Goal: Browse casually

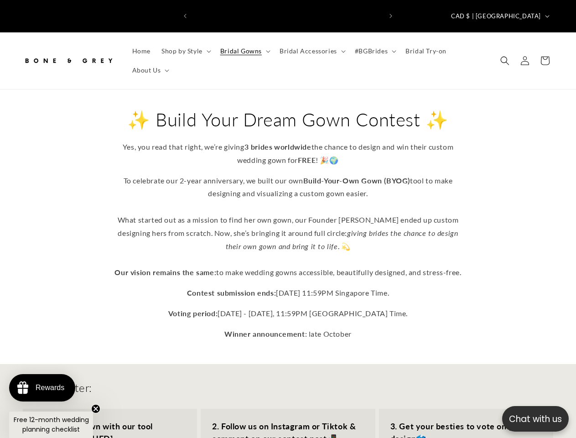
click at [536, 419] on p "Chat with us" at bounding box center [535, 418] width 67 height 13
click at [185, 14] on icon "Previous announcement" at bounding box center [185, 16] width 3 height 5
click at [391, 14] on icon "Next announcement" at bounding box center [391, 16] width 3 height 5
click at [522, 12] on span "CAD $ | [GEOGRAPHIC_DATA]" at bounding box center [496, 16] width 90 height 9
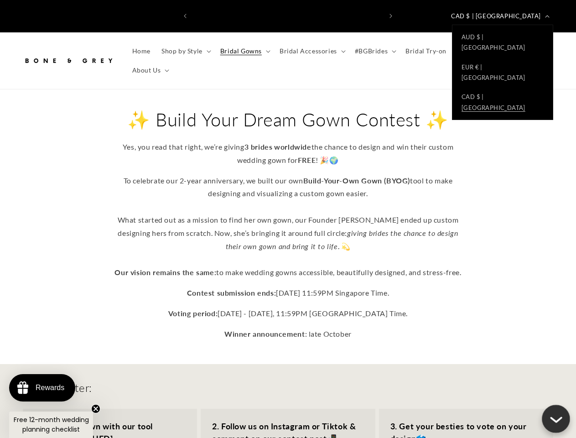
click at [185, 47] on span "Shop by Style" at bounding box center [182, 51] width 41 height 8
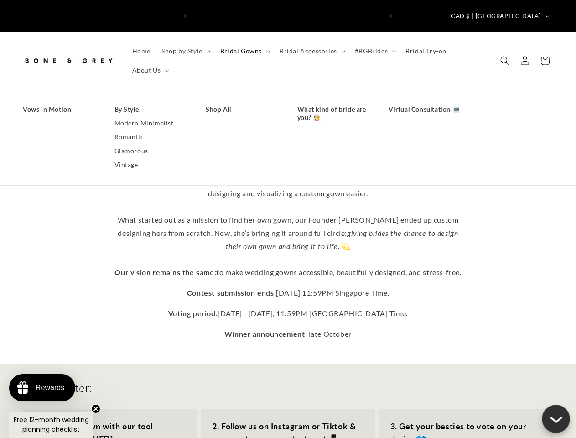
click at [244, 47] on span "Bridal Gowns" at bounding box center [241, 51] width 42 height 8
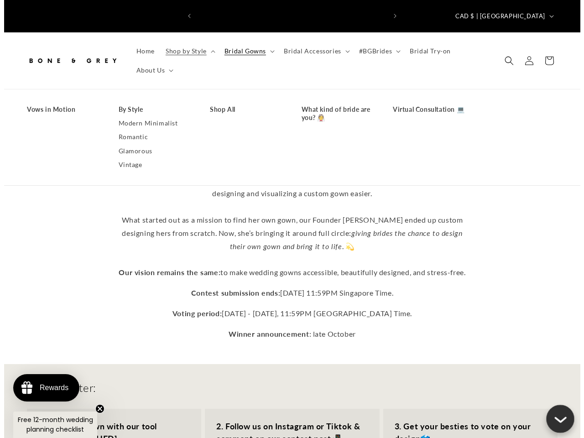
scroll to position [0, 379]
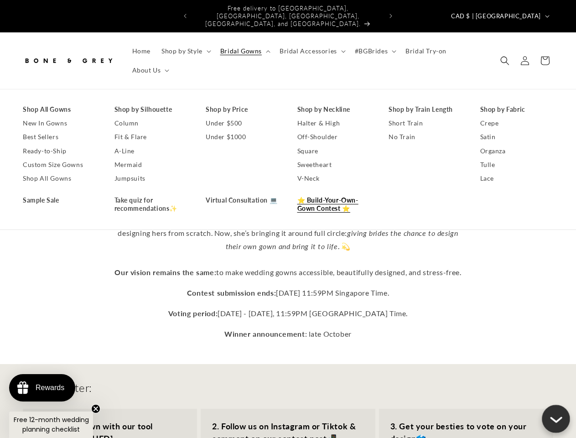
click at [310, 47] on span "Bridal Accessories" at bounding box center [308, 51] width 57 height 8
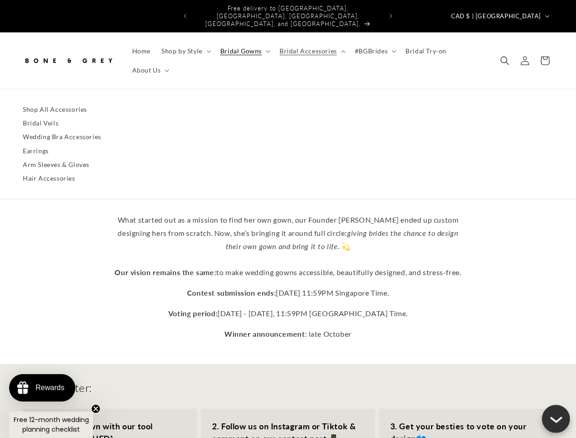
click at [372, 47] on span "#BGBrides" at bounding box center [371, 51] width 33 height 8
click at [150, 66] on span "About Us" at bounding box center [146, 70] width 29 height 8
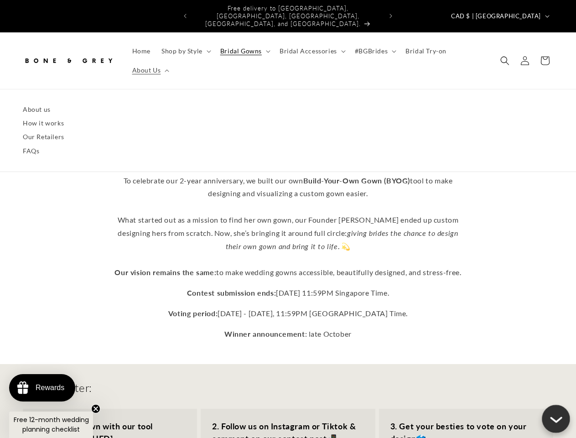
click at [505, 56] on icon "Search" at bounding box center [505, 60] width 9 height 9
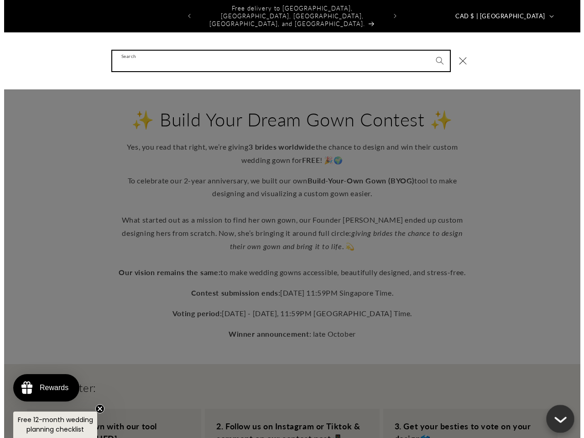
scroll to position [0, 385]
